Goal: Transaction & Acquisition: Purchase product/service

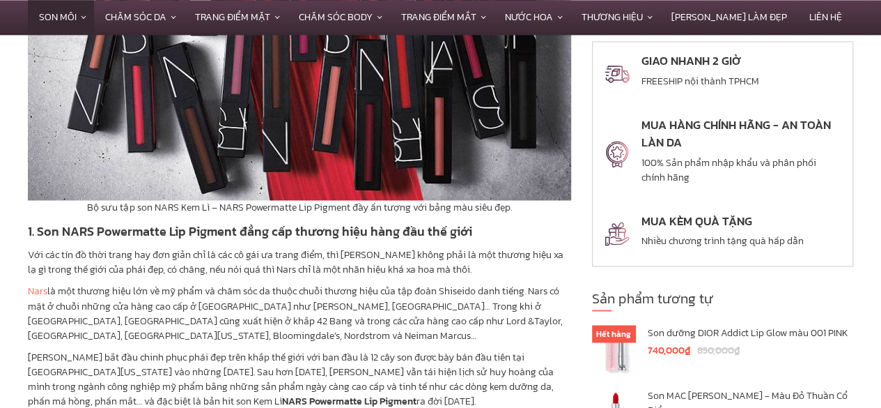
scroll to position [1308, 0]
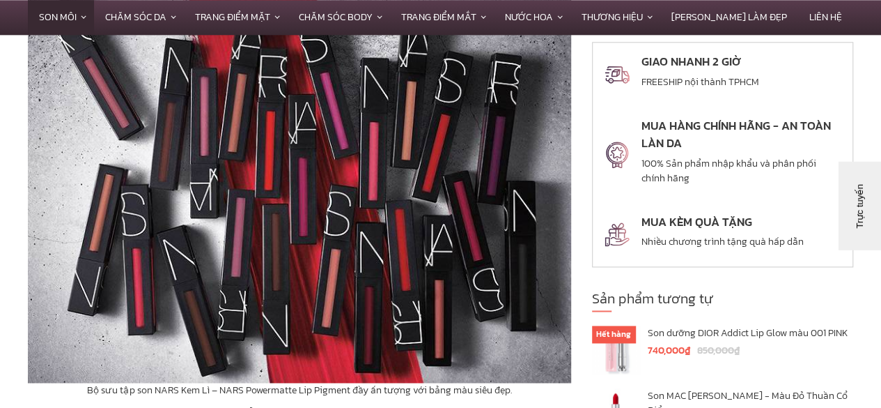
scroll to position [754, 0]
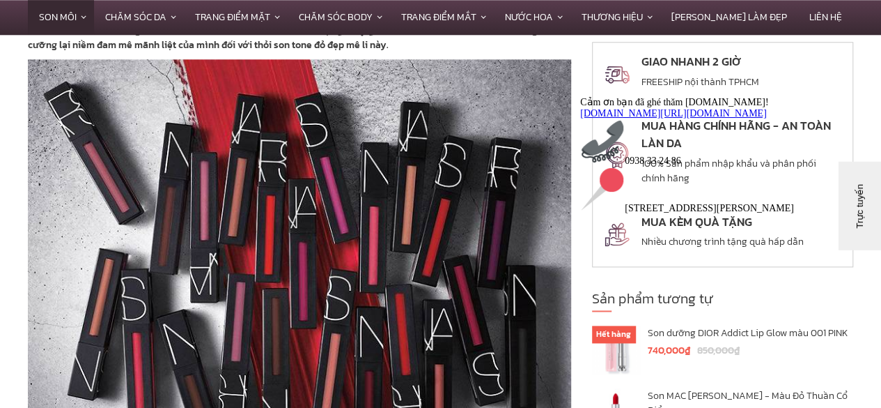
click at [876, 256] on button "Trực tuyến" at bounding box center [880, 273] width 88 height 42
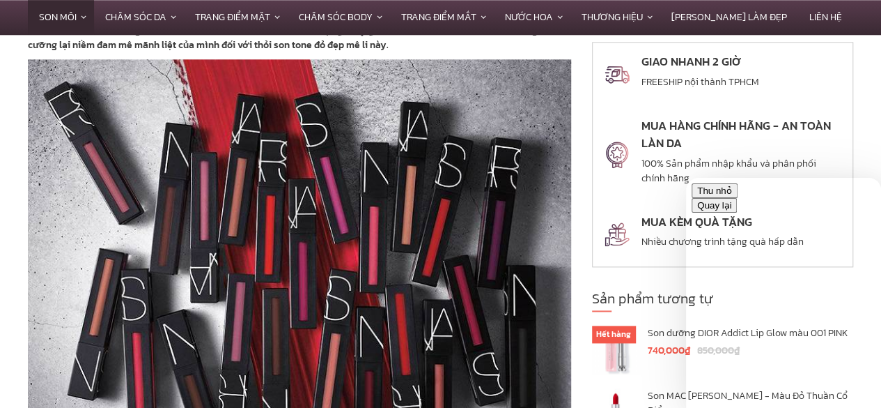
drag, startPoint x: 879, startPoint y: 275, endPoint x: 876, endPoint y: 289, distance: 14.2
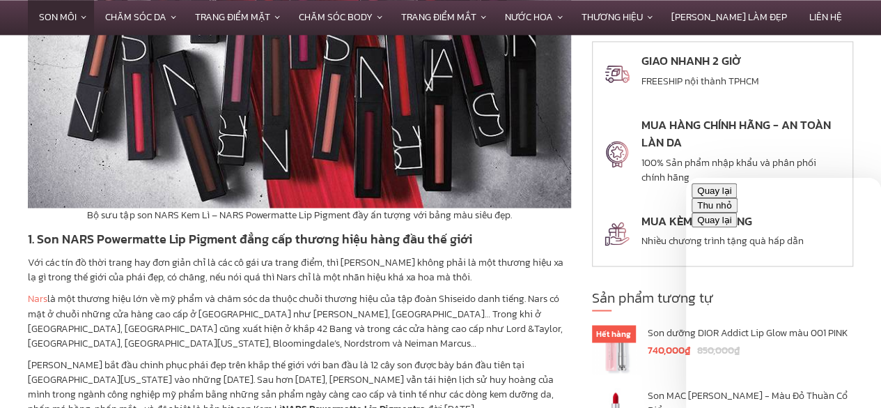
scroll to position [1032, 0]
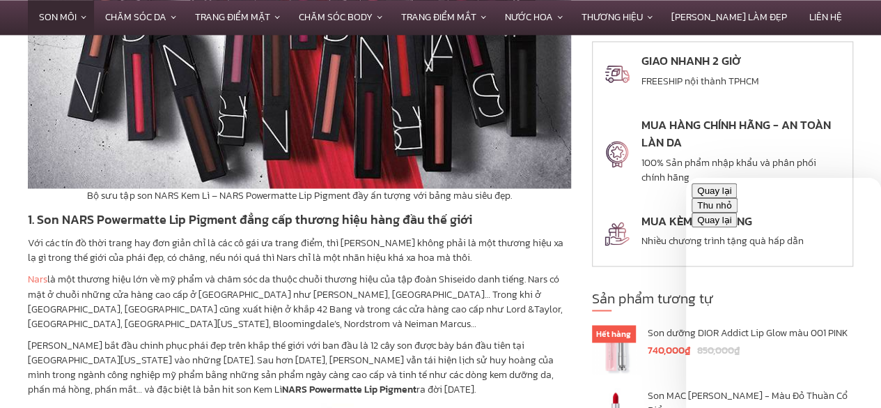
drag, startPoint x: 877, startPoint y: 288, endPoint x: 875, endPoint y: 346, distance: 57.2
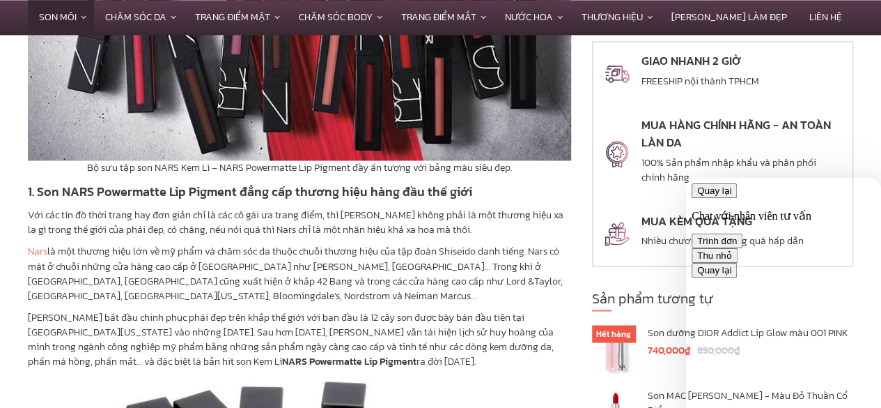
scroll to position [1088, 0]
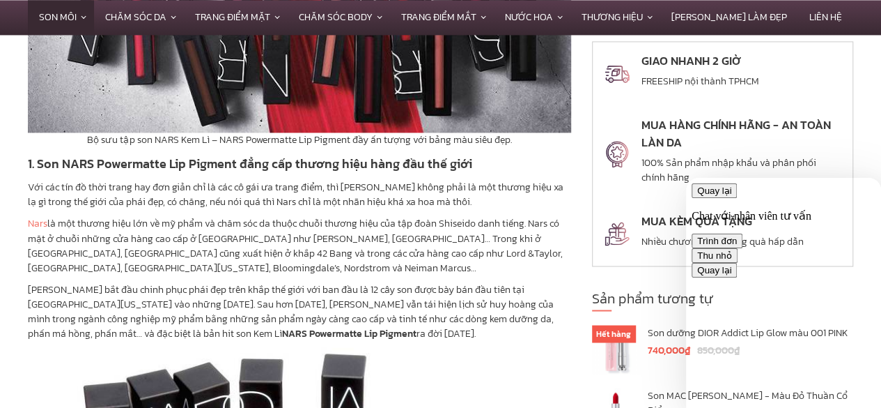
type textarea "**********"
drag, startPoint x: 879, startPoint y: 293, endPoint x: 876, endPoint y: 326, distance: 33.6
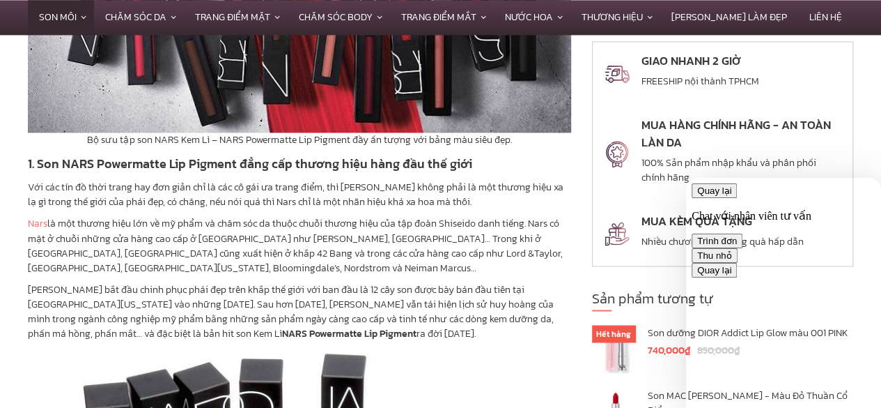
drag, startPoint x: 877, startPoint y: 302, endPoint x: 876, endPoint y: 341, distance: 38.3
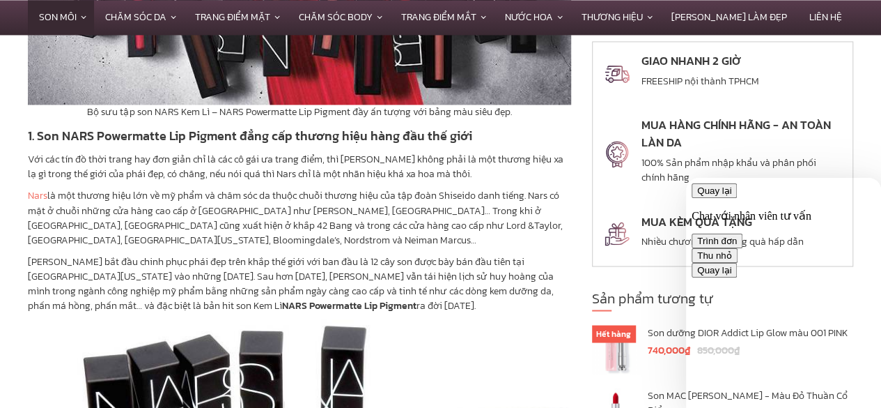
scroll to position [1200, 0]
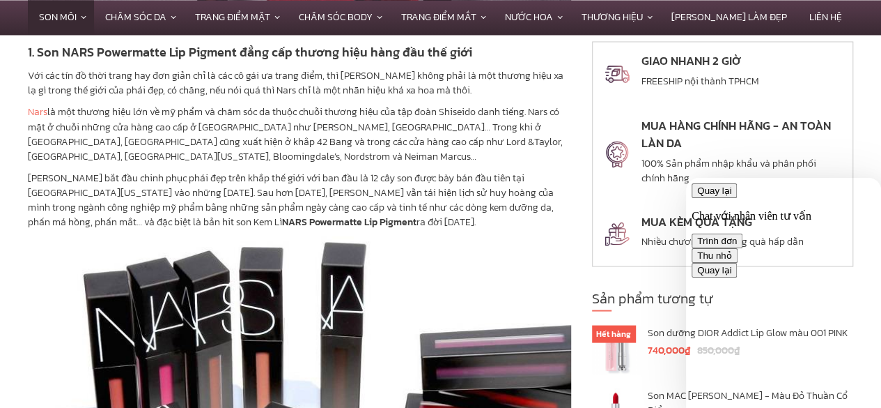
click at [738, 248] on button "Thu nhỏ" at bounding box center [715, 255] width 46 height 15
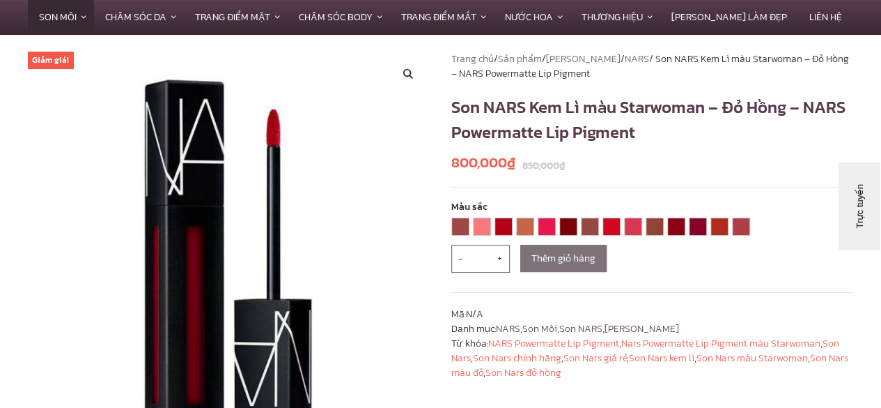
scroll to position [0, 0]
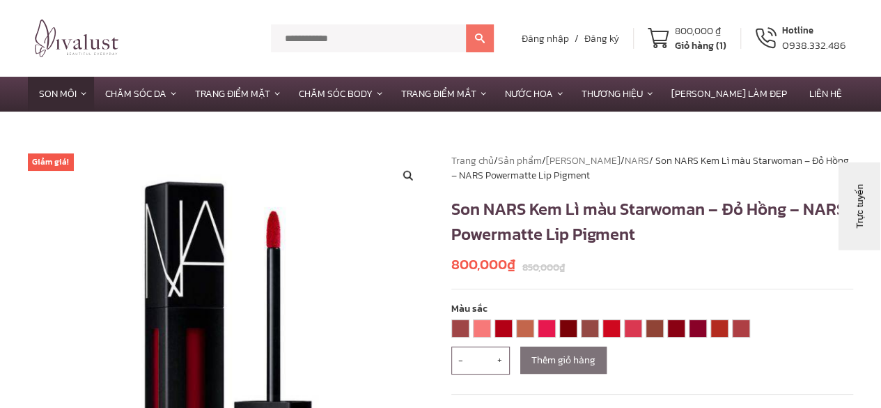
click at [727, 44] on div "Giỏ hàng (1)" at bounding box center [701, 45] width 52 height 15
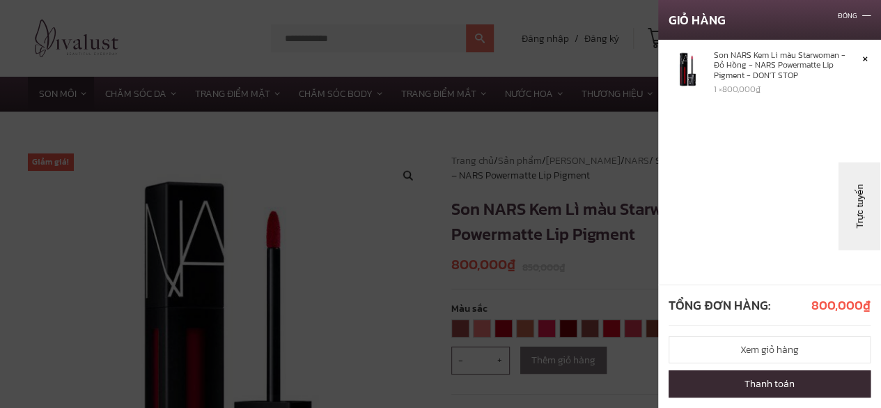
click at [787, 393] on link "Thanh toán" at bounding box center [770, 383] width 202 height 27
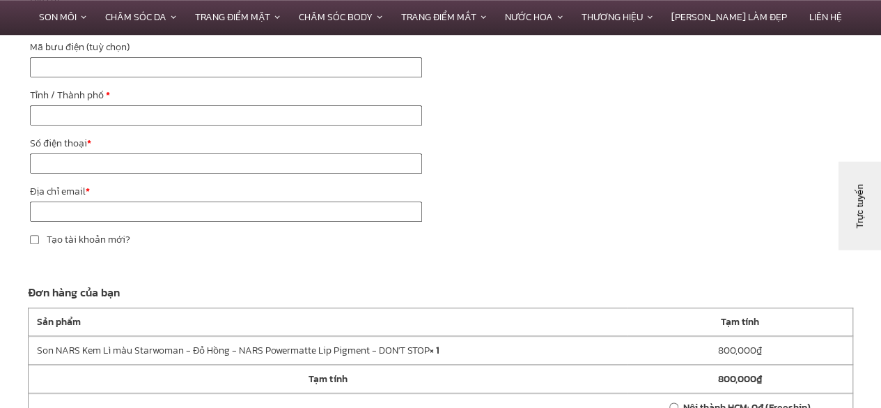
scroll to position [662, 0]
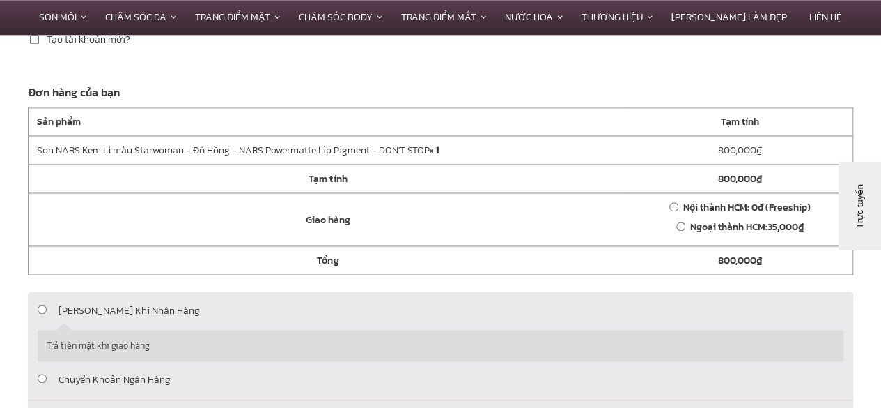
drag, startPoint x: 891, startPoint y: 49, endPoint x: 891, endPoint y: 226, distance: 176.3
click at [881, 226] on html "******* Đăng nhập / Đăng ký 800,000 ₫ Giỏ hàng (1) Hotline 0938.332.486 Son Môi…" at bounding box center [440, 57] width 881 height 1712
click at [881, 272] on div "Trực tuyến" at bounding box center [879, 273] width 67 height 10
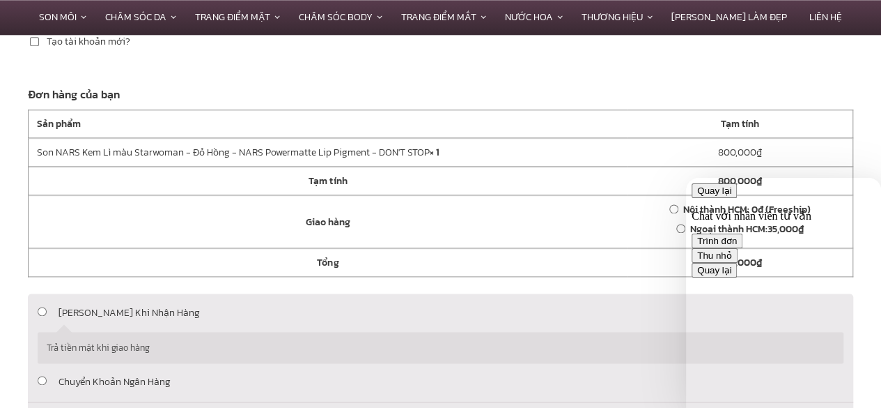
scroll to position [508, 0]
drag, startPoint x: 873, startPoint y: 327, endPoint x: 877, endPoint y: 295, distance: 32.3
drag, startPoint x: 877, startPoint y: 295, endPoint x: 860, endPoint y: 217, distance: 79.8
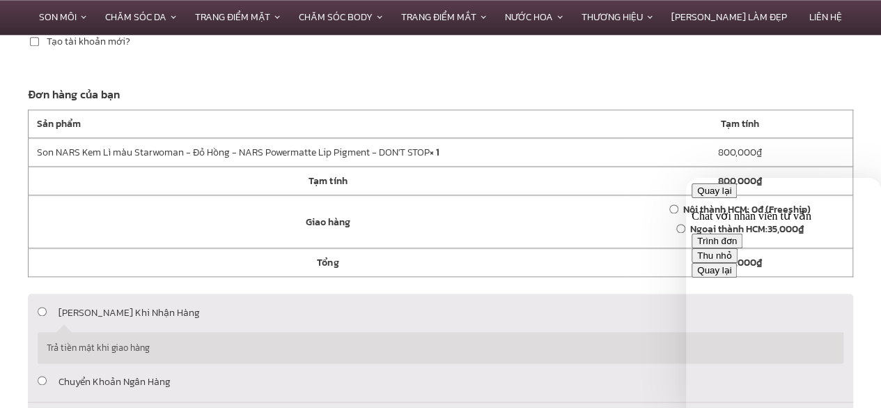
click at [738, 248] on button "Thu nhỏ" at bounding box center [715, 255] width 46 height 15
